Goal: Go to known website: Go to known website

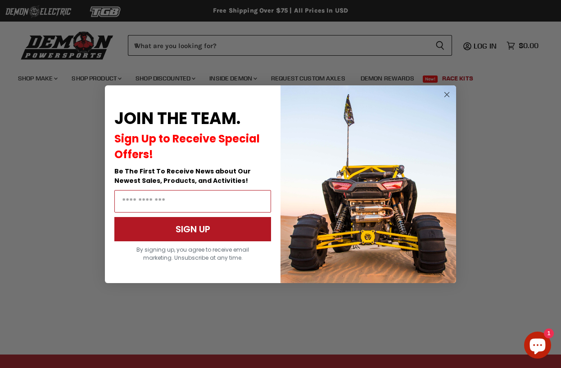
scroll to position [197, 0]
